Goal: Information Seeking & Learning: Learn about a topic

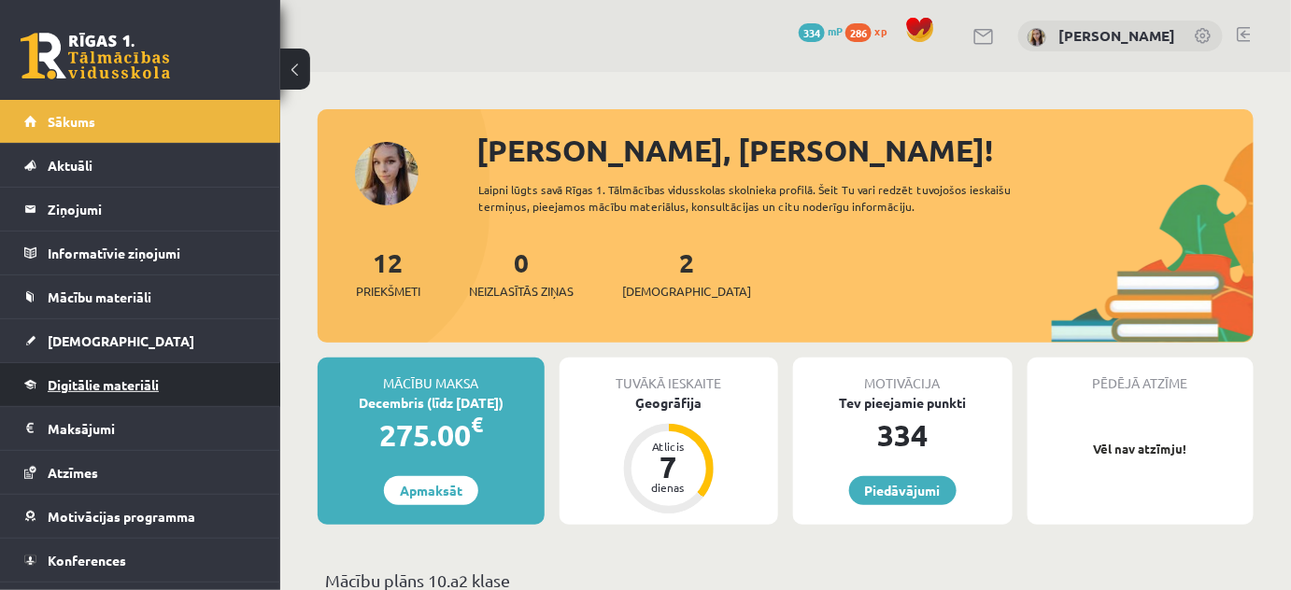
click at [112, 381] on span "Digitālie materiāli" at bounding box center [103, 384] width 111 height 17
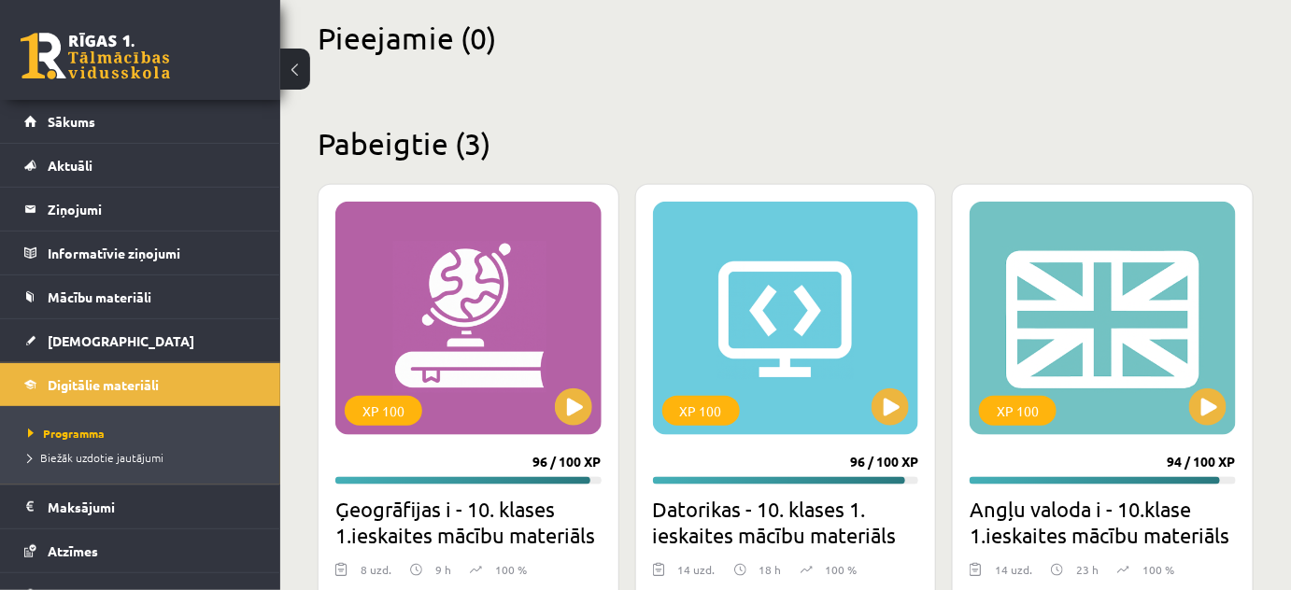
scroll to position [460, 0]
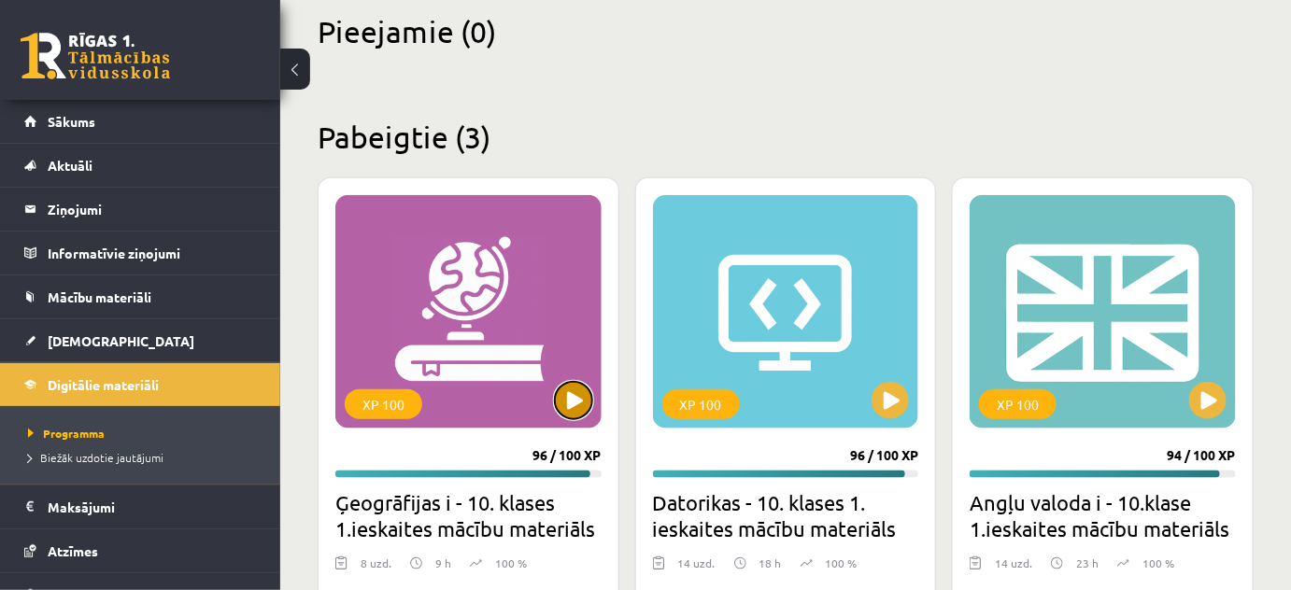
click at [578, 389] on button at bounding box center [573, 400] width 37 height 37
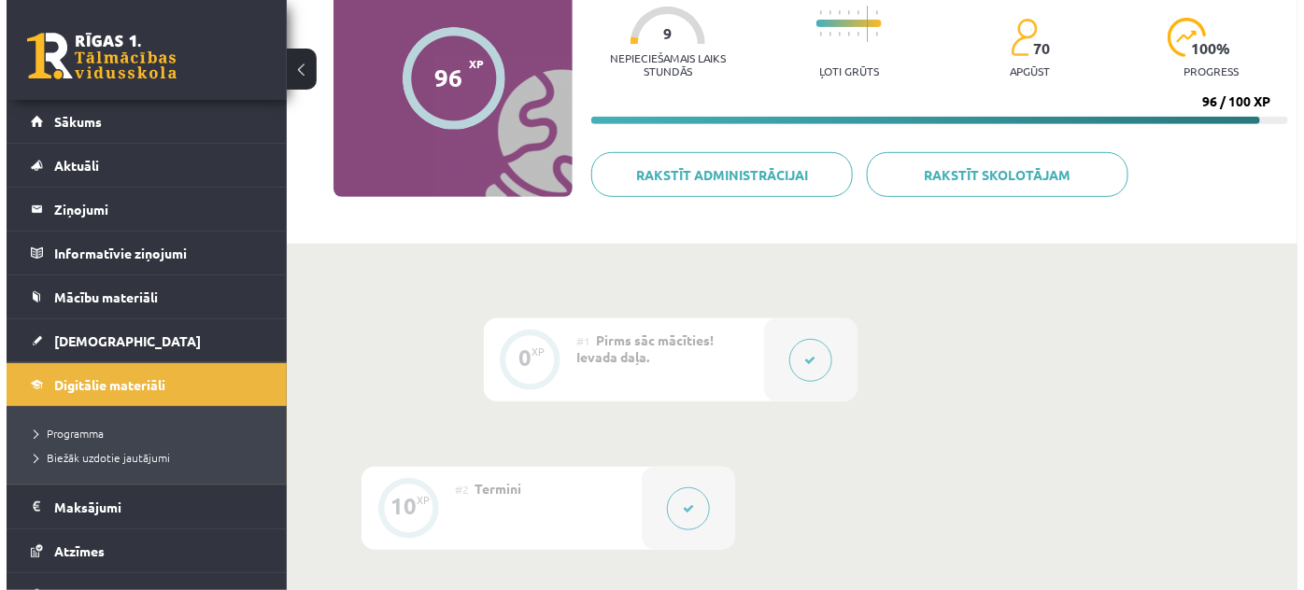
scroll to position [189, 0]
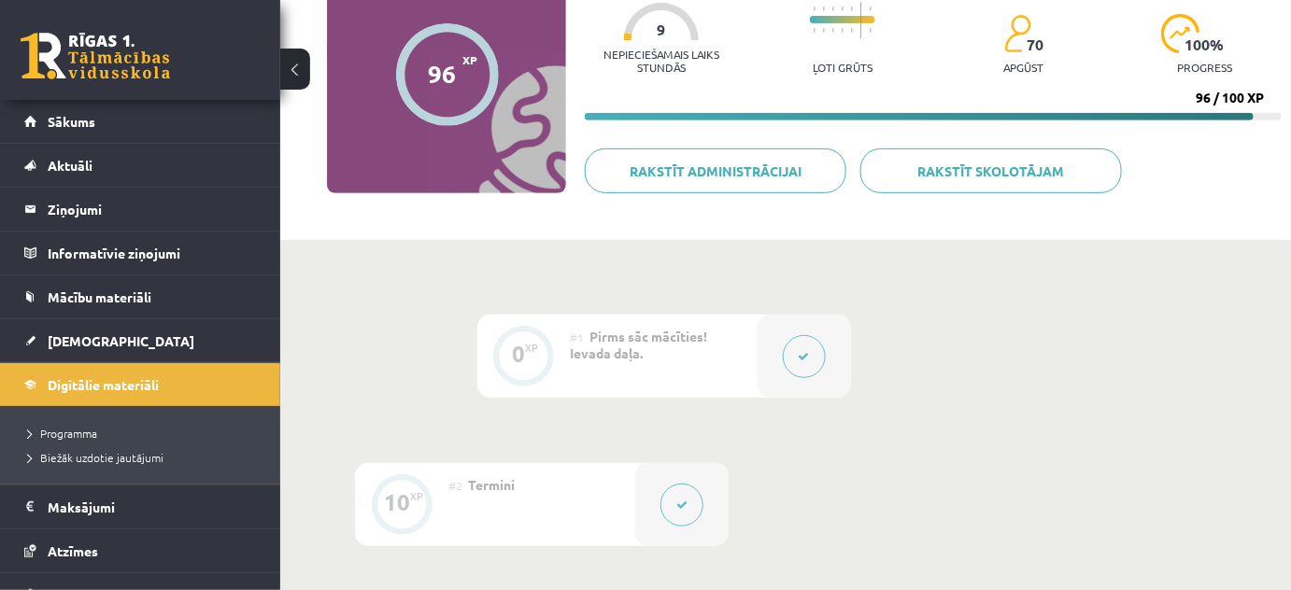
click at [814, 353] on button at bounding box center [804, 356] width 43 height 43
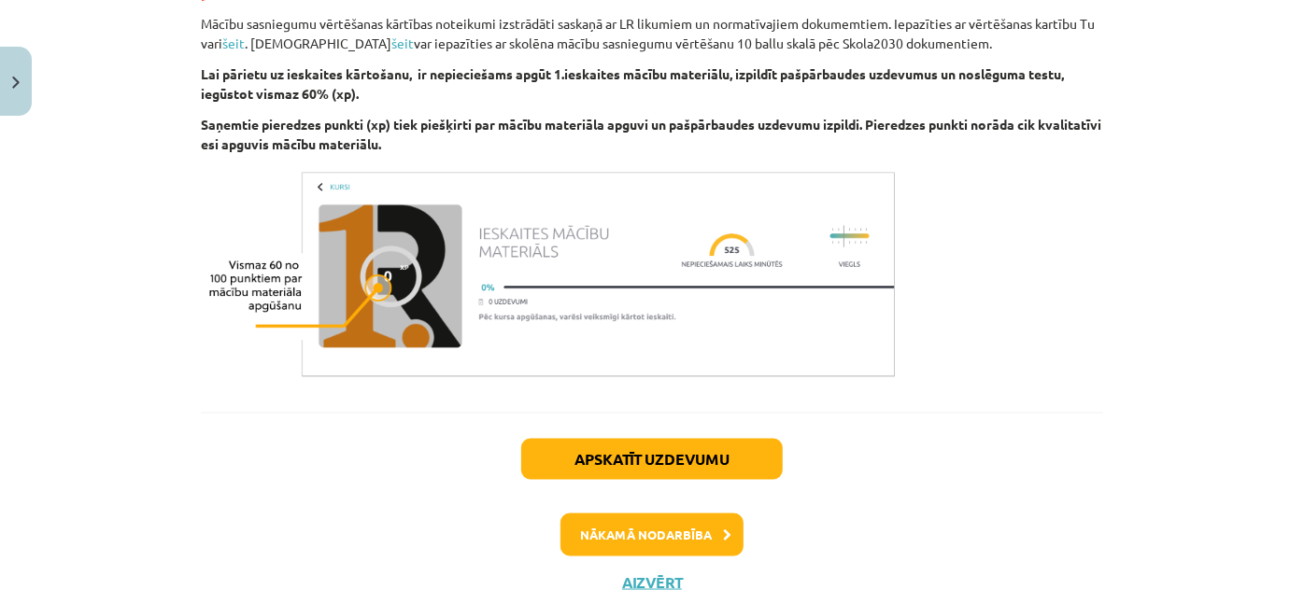
scroll to position [1195, 0]
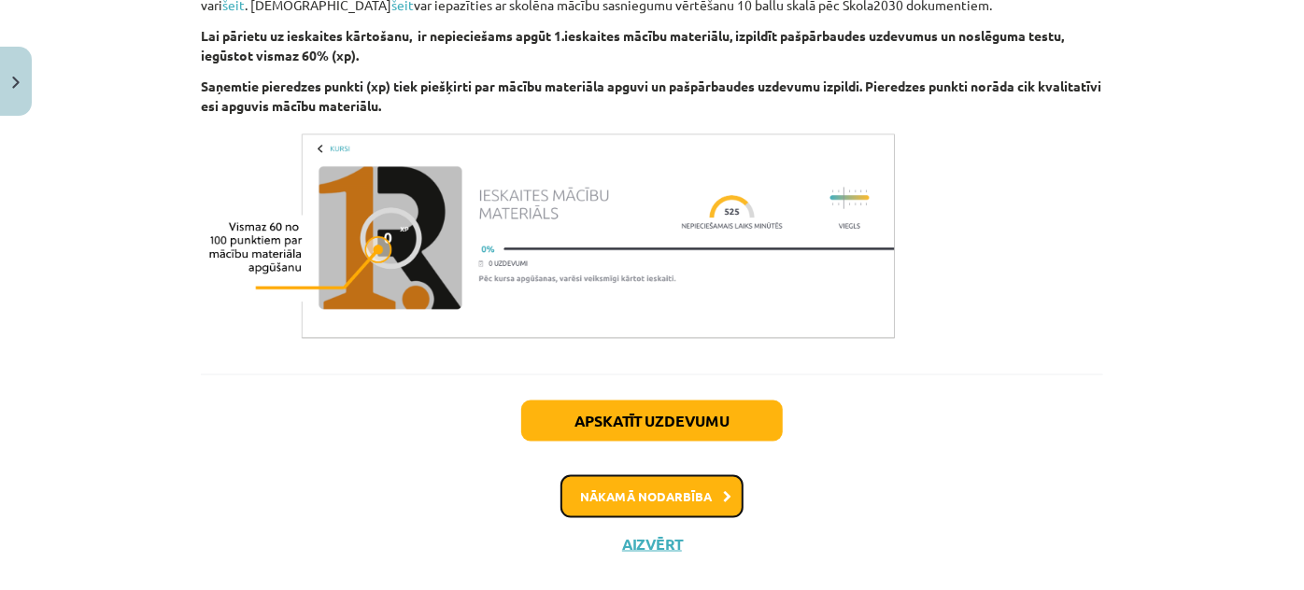
click at [622, 500] on button "Nākamā nodarbība" at bounding box center [651, 496] width 183 height 43
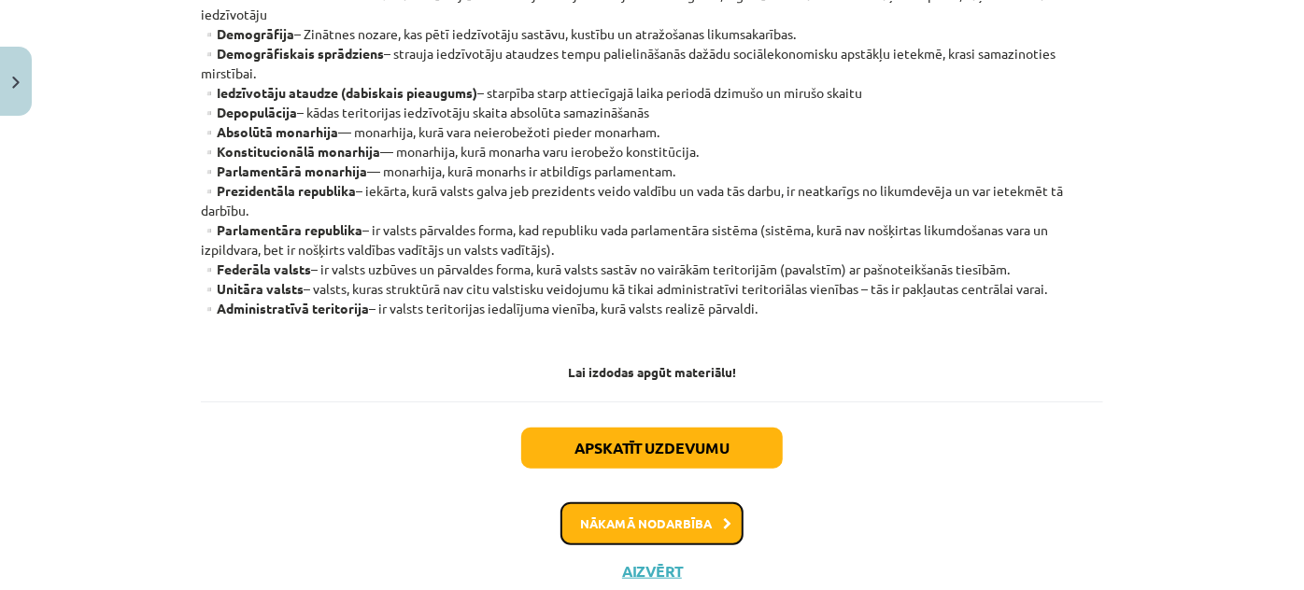
scroll to position [613, 0]
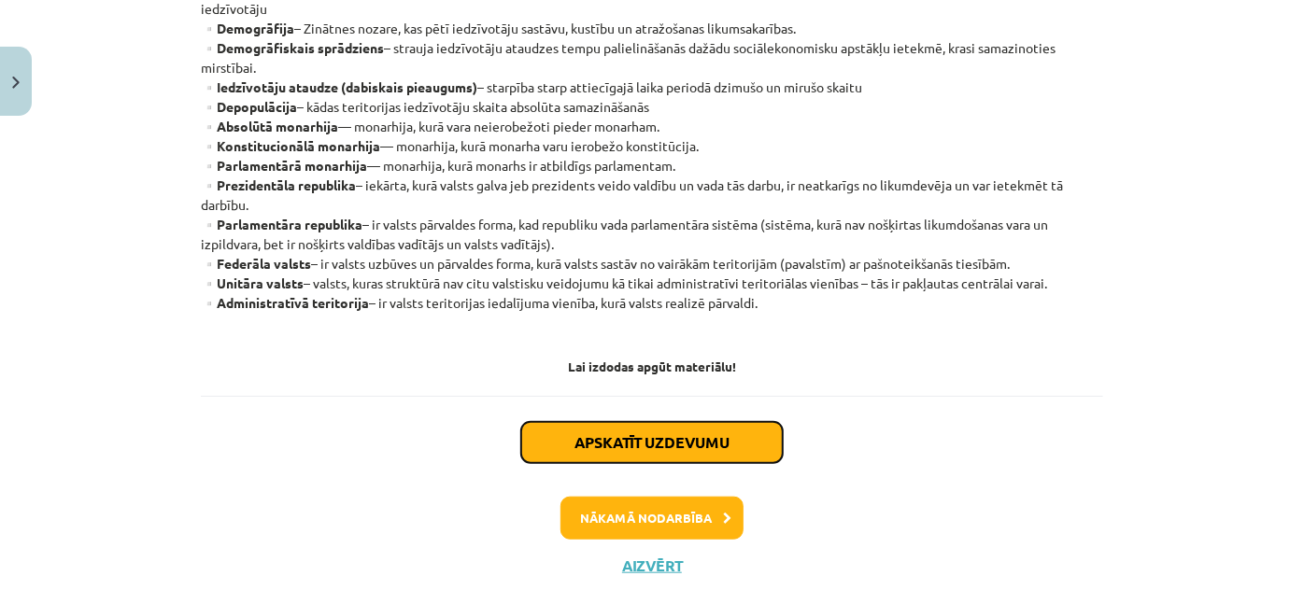
click at [700, 436] on button "Apskatīt uzdevumu" at bounding box center [652, 442] width 262 height 41
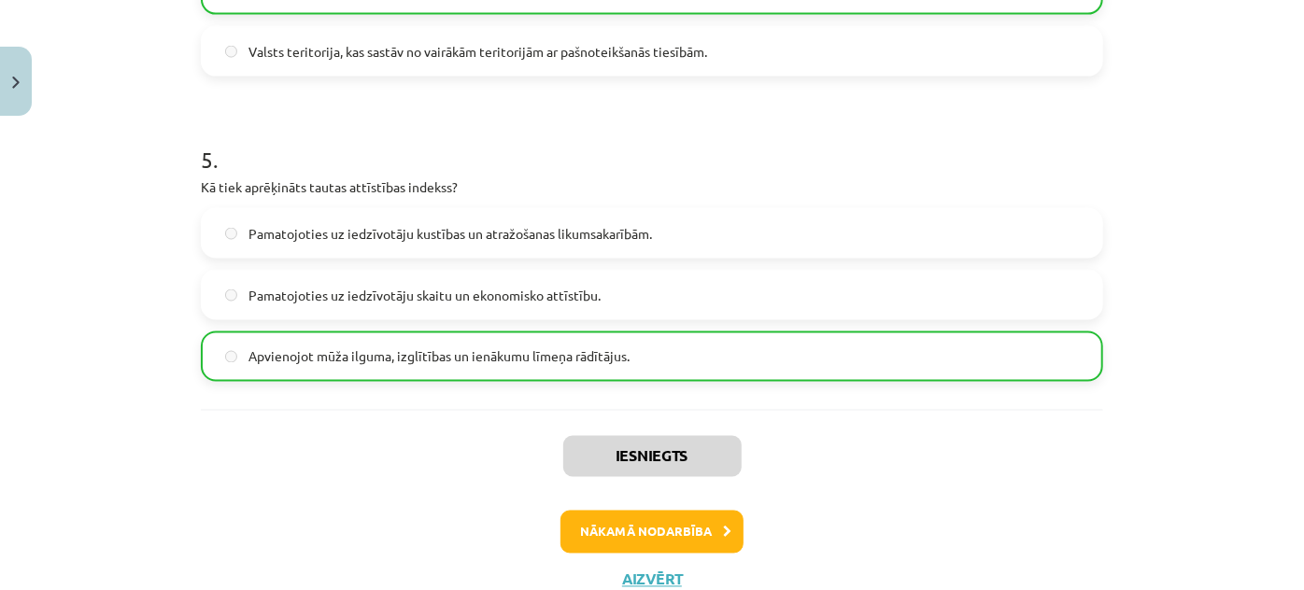
scroll to position [1489, 0]
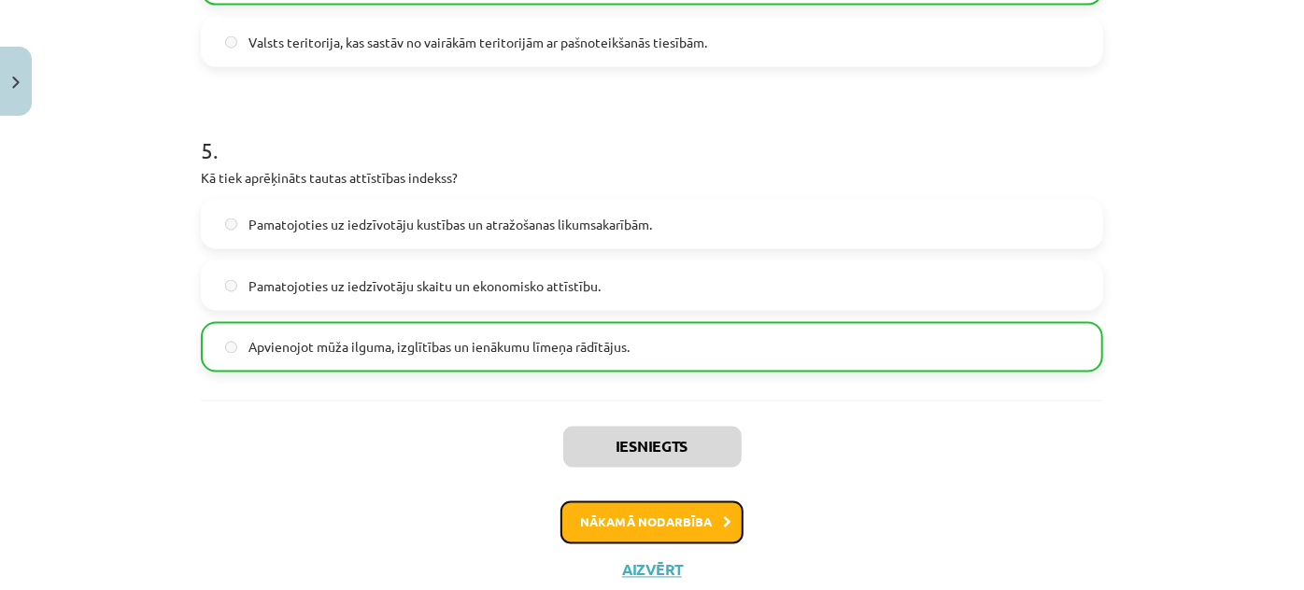
click at [592, 522] on button "Nākamā nodarbība" at bounding box center [651, 523] width 183 height 43
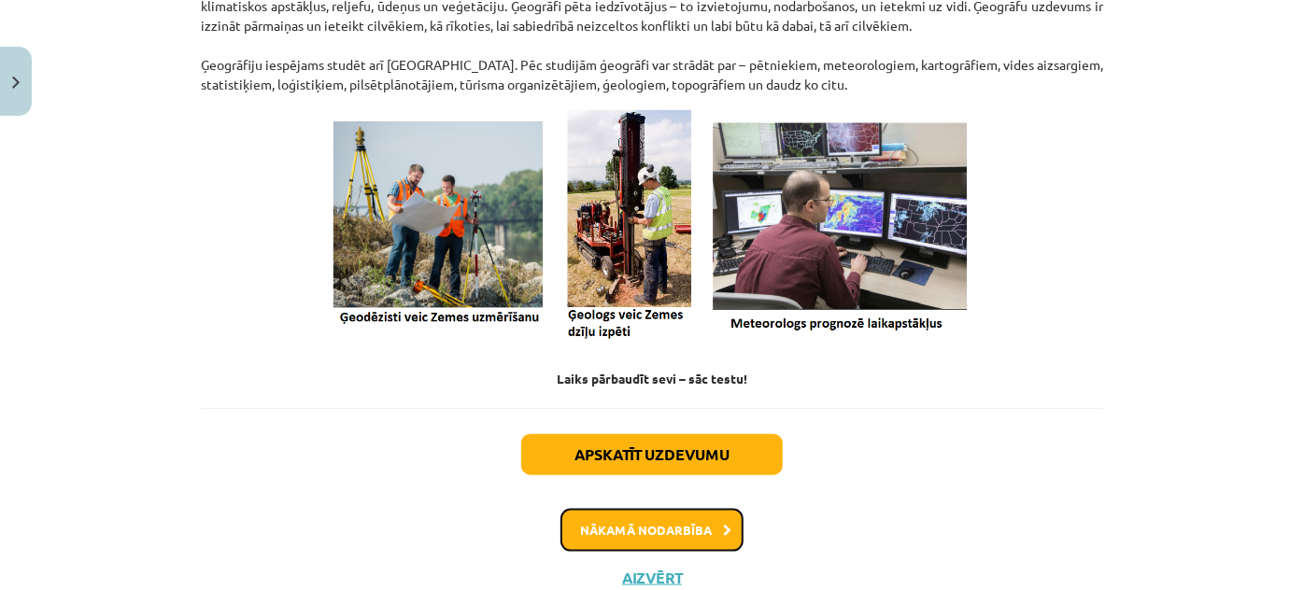
scroll to position [924, 0]
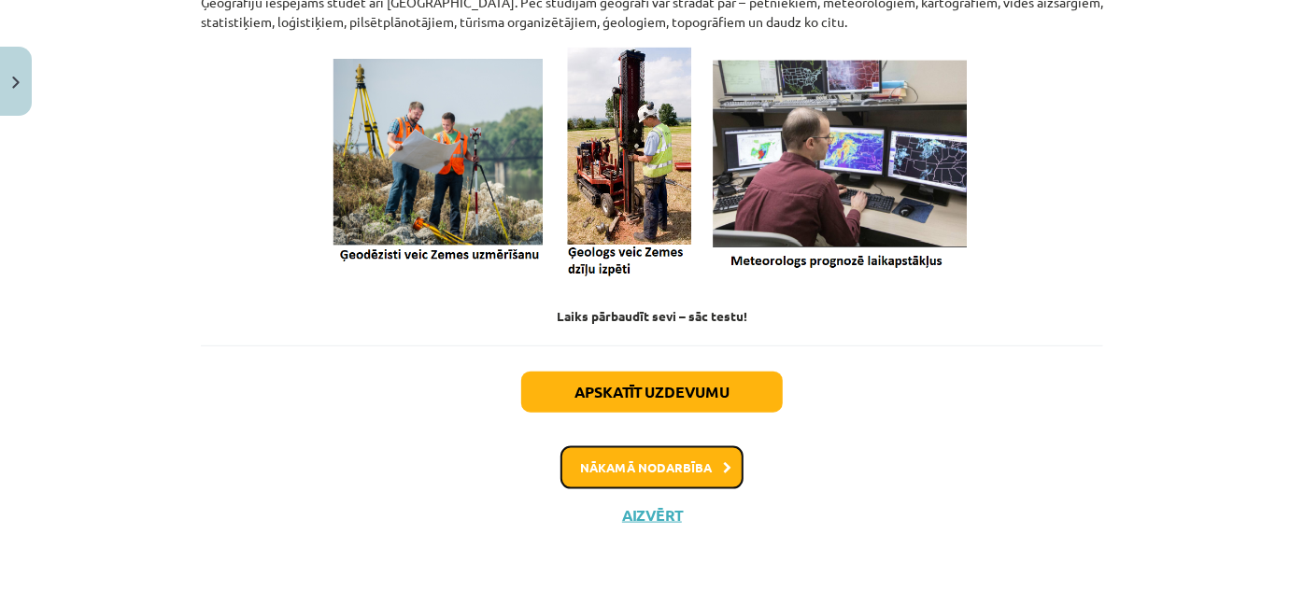
click at [700, 457] on button "Nākamā nodarbība" at bounding box center [651, 467] width 183 height 43
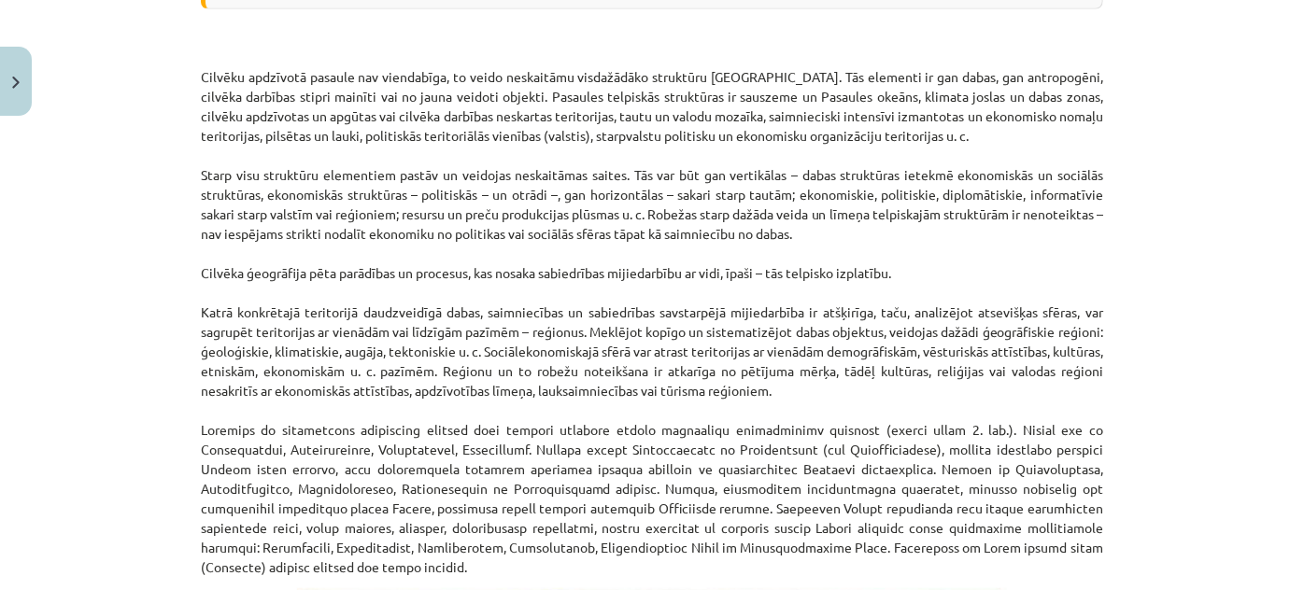
scroll to position [599, 0]
